Goal: Navigation & Orientation: Find specific page/section

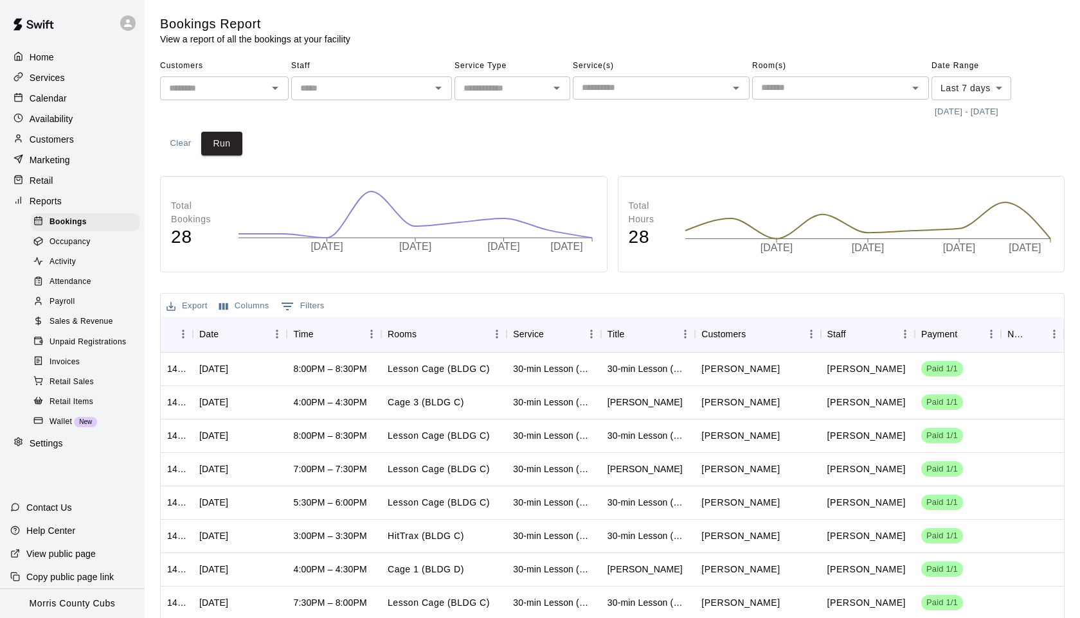
click at [127, 25] on icon at bounding box center [128, 23] width 8 height 8
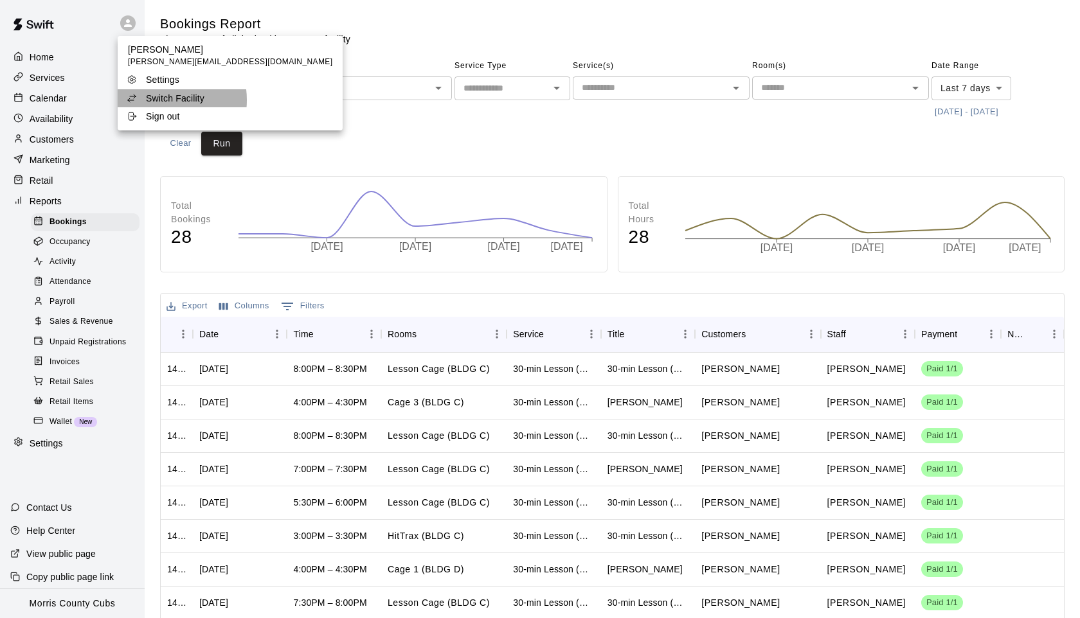
click at [165, 100] on p "Switch Facility" at bounding box center [175, 98] width 58 height 13
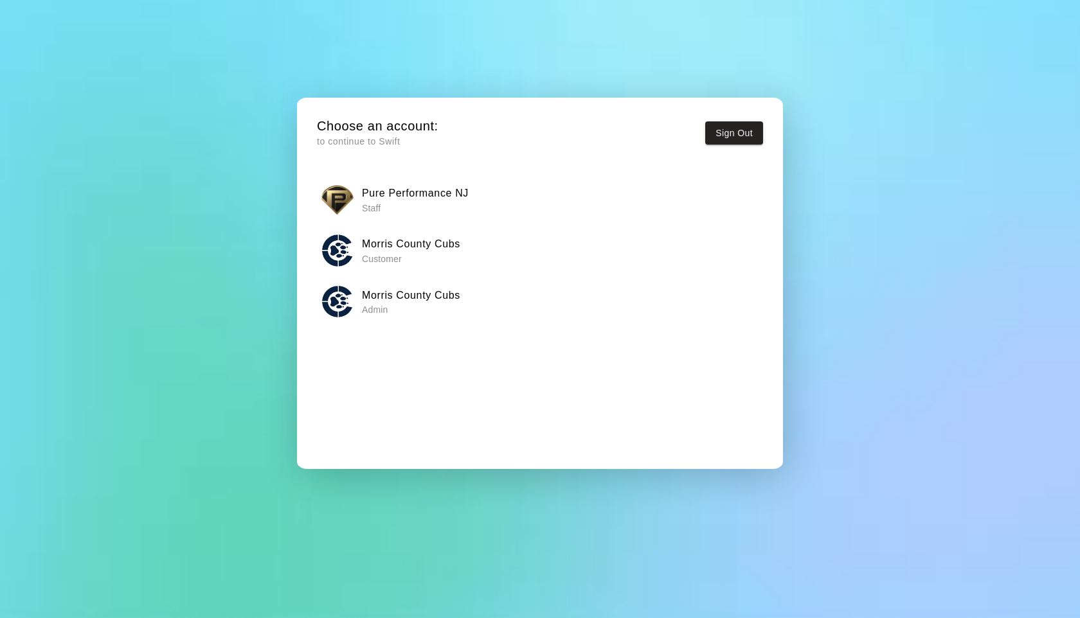
click at [409, 203] on p "Staff" at bounding box center [415, 208] width 107 height 13
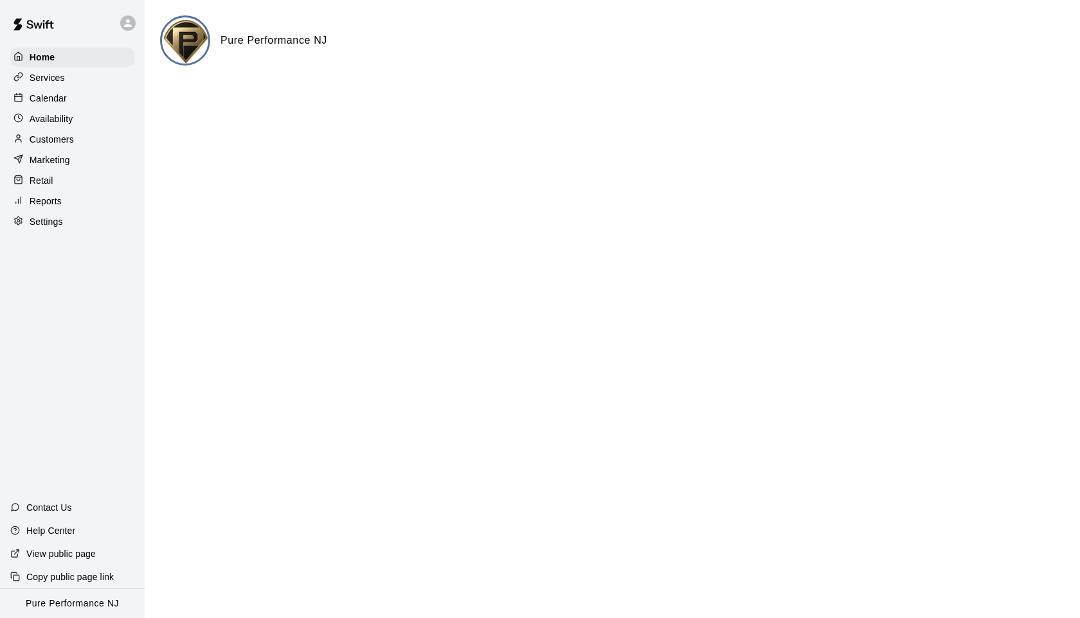
click at [49, 99] on p "Calendar" at bounding box center [48, 98] width 37 height 13
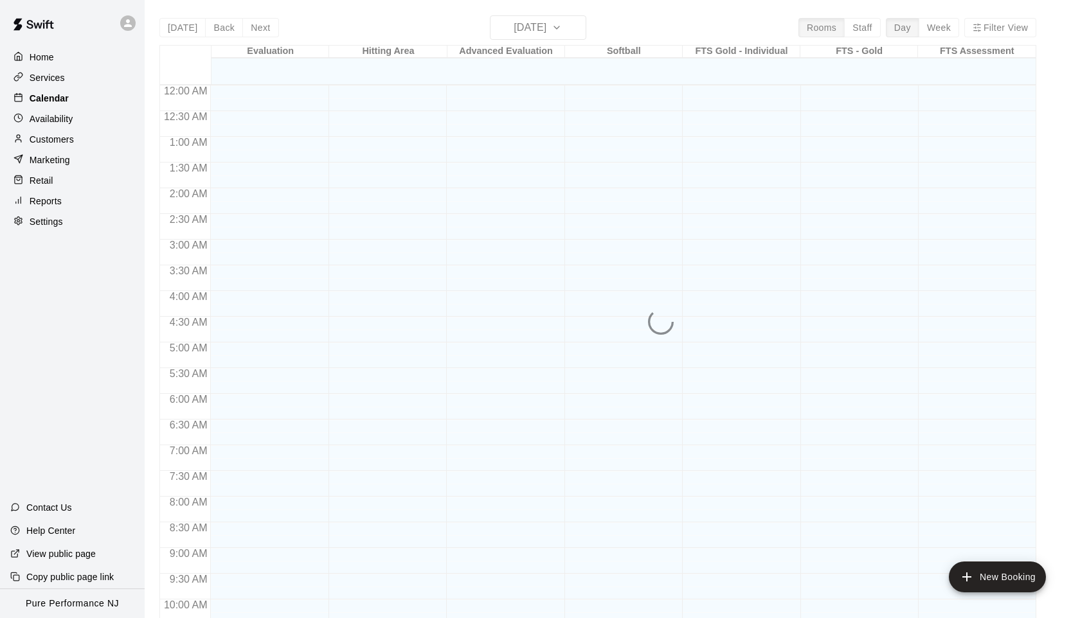
scroll to position [648, 0]
